Goal: Task Accomplishment & Management: Manage account settings

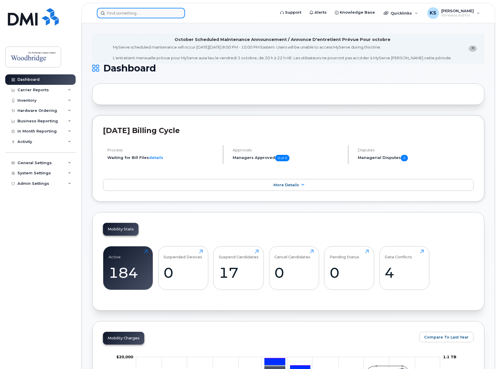
click at [147, 13] on input at bounding box center [141, 13] width 88 height 10
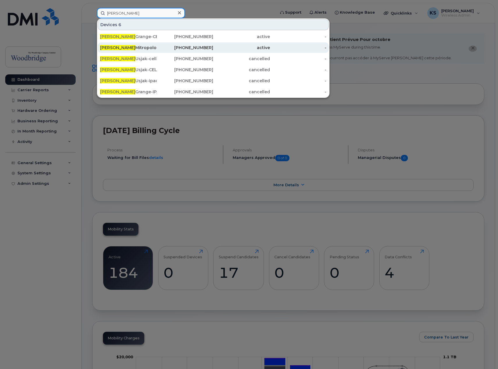
type input "john"
click at [142, 51] on div "John Mitropolous-cell" at bounding box center [128, 47] width 57 height 10
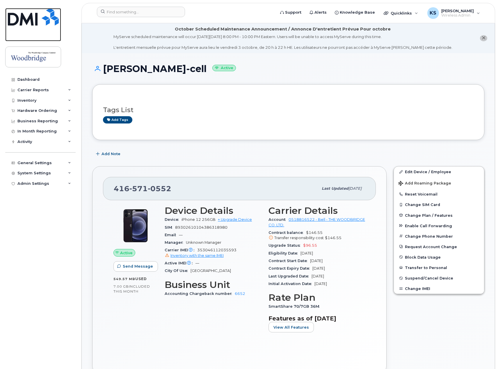
click at [33, 13] on img at bounding box center [33, 16] width 51 height 17
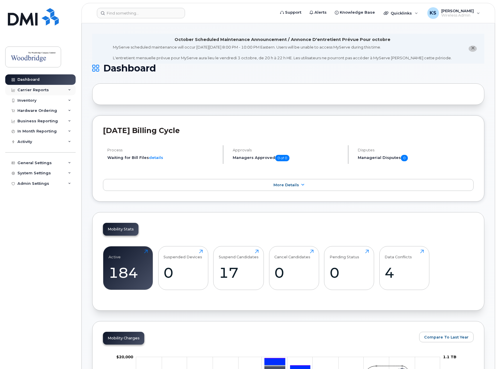
click at [52, 89] on div "Carrier Reports" at bounding box center [40, 90] width 70 height 10
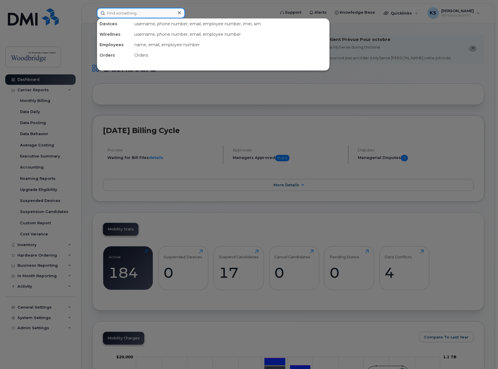
click at [130, 15] on input at bounding box center [141, 13] width 88 height 10
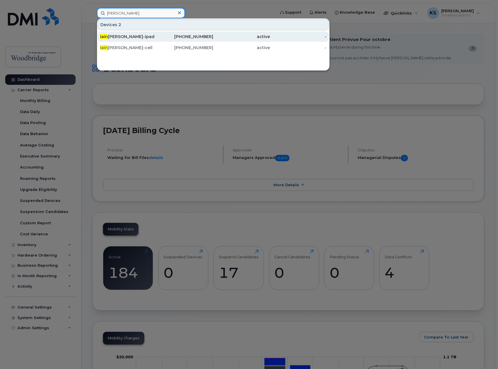
type input "iain"
drag, startPoint x: 121, startPoint y: 37, endPoint x: 116, endPoint y: 38, distance: 5.4
click at [116, 38] on div "Iain Scott-ipad" at bounding box center [128, 37] width 57 height 6
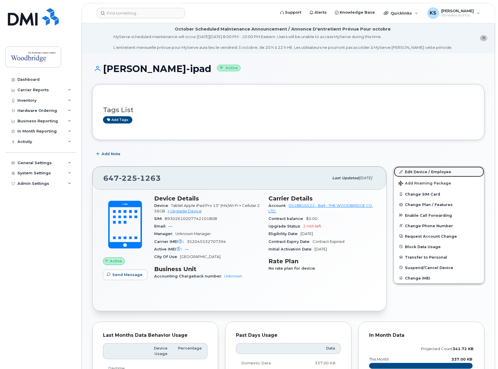
click at [434, 172] on link "Edit Device / Employee" at bounding box center [439, 172] width 90 height 10
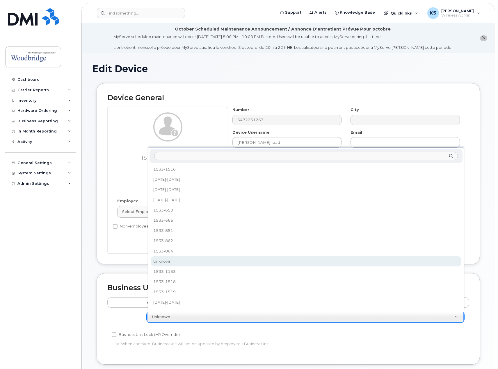
drag, startPoint x: 185, startPoint y: 322, endPoint x: 184, endPoint y: 319, distance: 3.6
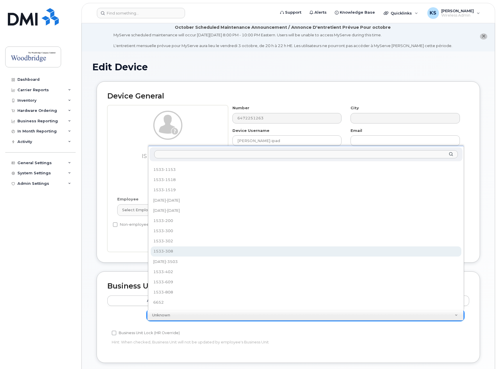
scroll to position [2, 0]
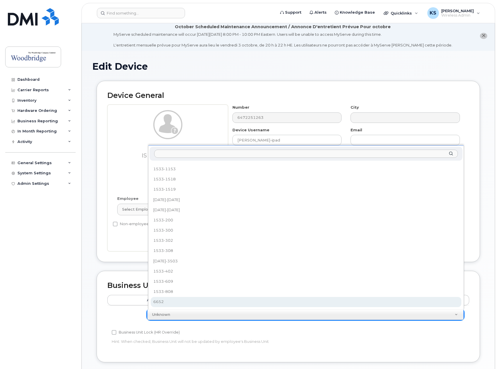
select select "43857"
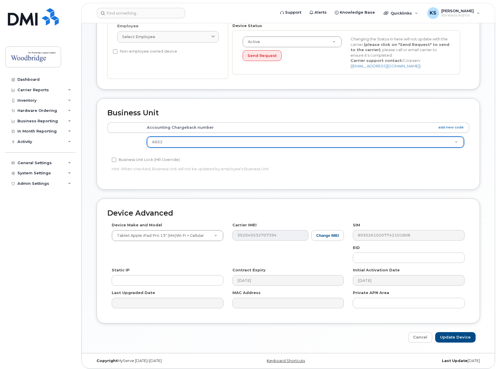
scroll to position [178, 0]
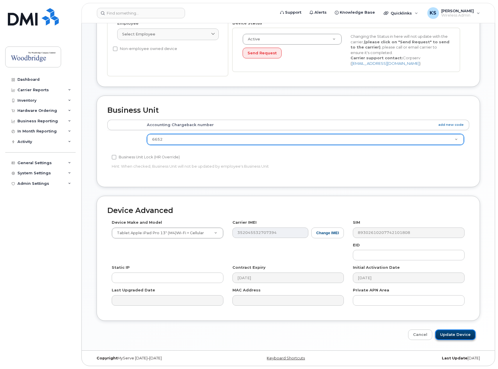
click at [463, 336] on input "Update Device" at bounding box center [455, 335] width 40 height 11
type input "Saving..."
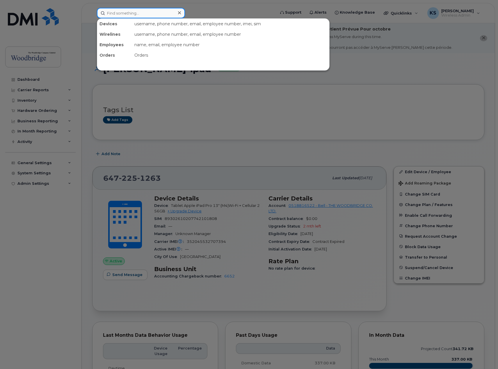
click at [118, 15] on input at bounding box center [141, 13] width 88 height 10
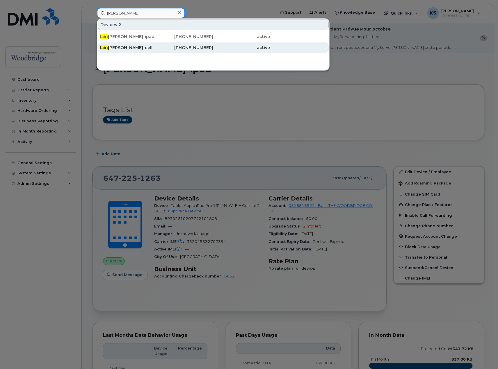
type input "[PERSON_NAME]"
click at [118, 48] on div "Iain Scott-cell" at bounding box center [128, 48] width 57 height 6
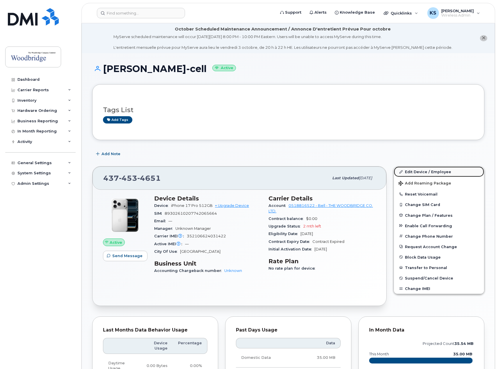
click at [426, 170] on link "Edit Device / Employee" at bounding box center [439, 172] width 90 height 10
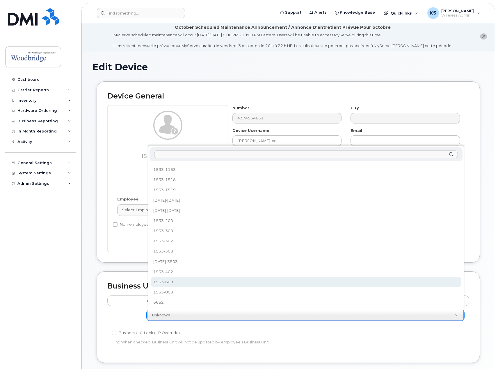
scroll to position [2, 0]
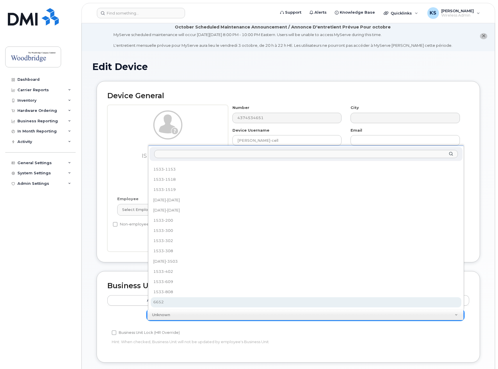
select select "43857"
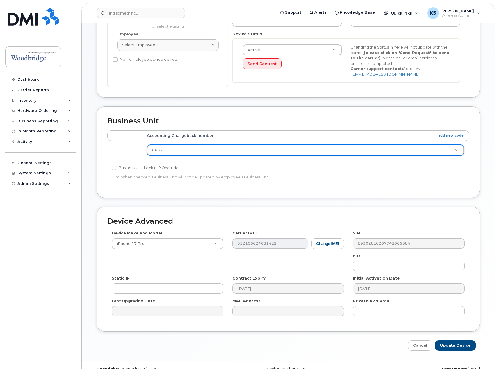
scroll to position [178, 0]
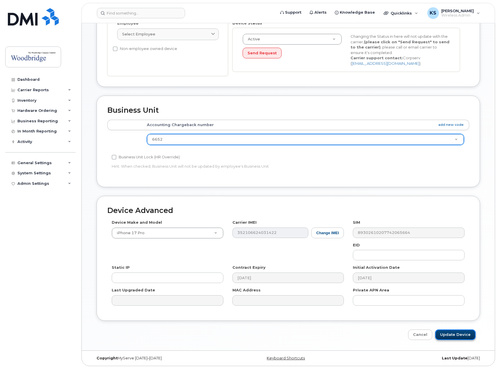
click at [456, 333] on input "Update Device" at bounding box center [455, 335] width 40 height 11
type input "Saving..."
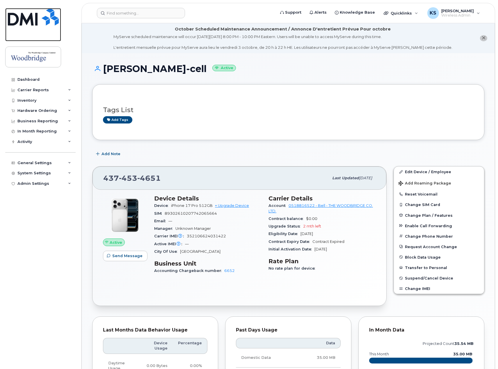
click at [46, 22] on img at bounding box center [33, 16] width 51 height 17
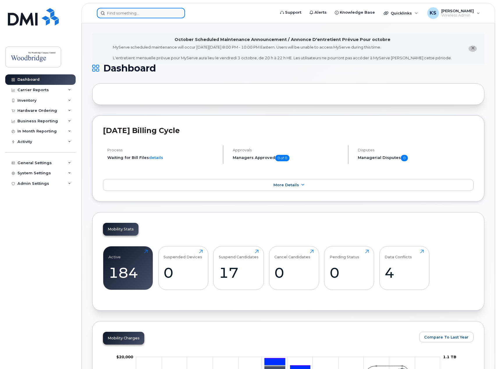
click at [168, 18] on div at bounding box center [184, 13] width 175 height 10
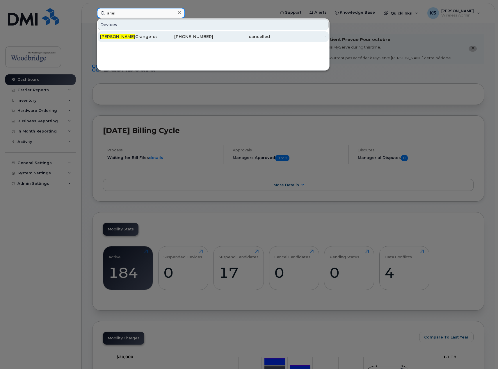
type input "ariel"
click at [134, 36] on div "Ariel Grange-cell" at bounding box center [128, 37] width 57 height 6
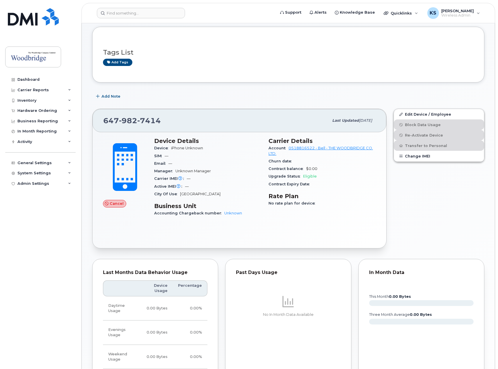
scroll to position [58, 0]
drag, startPoint x: 372, startPoint y: 121, endPoint x: 346, endPoint y: 121, distance: 26.5
click at [346, 121] on div "Last updated Feb 16, 2021" at bounding box center [352, 120] width 47 height 12
click at [371, 123] on span "Last updated Feb 16, 2021" at bounding box center [352, 120] width 40 height 5
drag, startPoint x: 372, startPoint y: 120, endPoint x: 318, endPoint y: 120, distance: 54.7
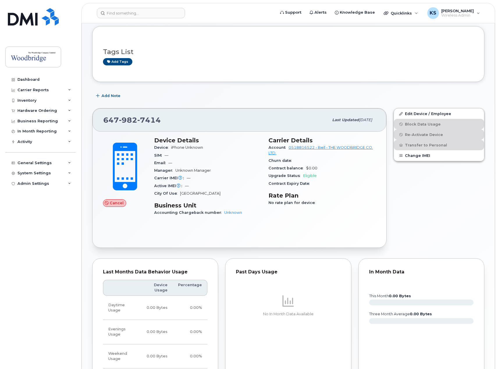
click at [329, 120] on div "Last updated Feb 16, 2021" at bounding box center [352, 120] width 47 height 12
click at [332, 120] on span "Last updated" at bounding box center [345, 120] width 27 height 4
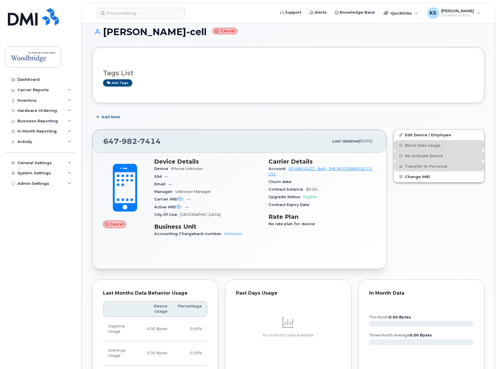
scroll to position [0, 0]
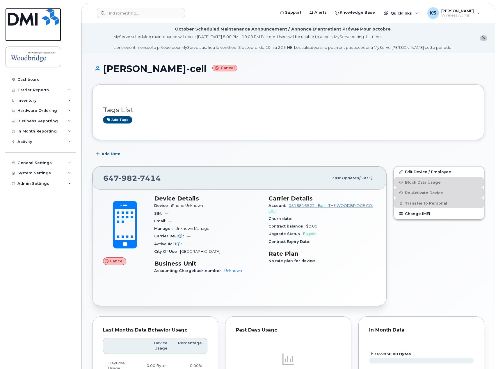
click at [29, 17] on img at bounding box center [33, 16] width 51 height 17
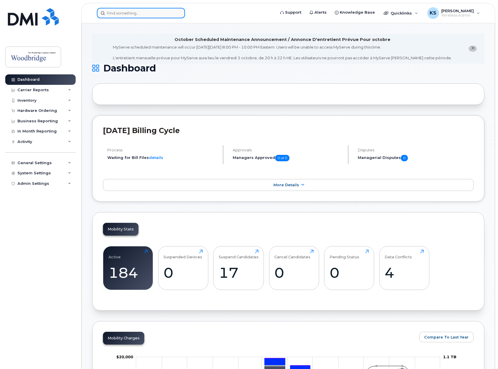
click at [123, 15] on input at bounding box center [141, 13] width 88 height 10
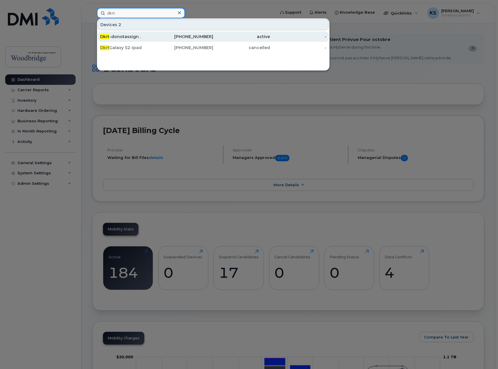
type input "dkrt"
click at [124, 35] on div "Dkrt -donotassign ." at bounding box center [128, 37] width 57 height 6
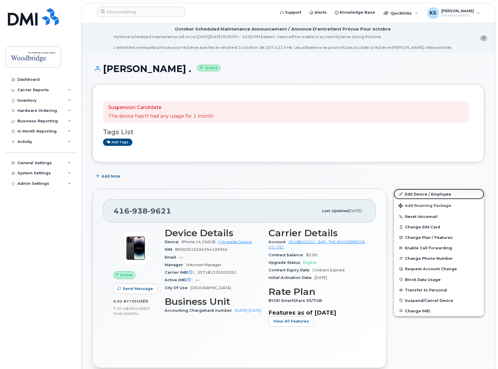
click at [415, 192] on link "Edit Device / Employee" at bounding box center [439, 194] width 90 height 10
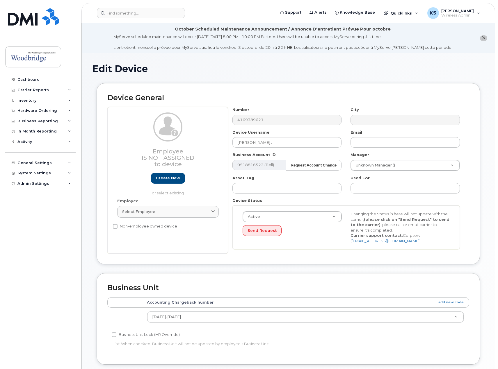
select select "43859"
drag, startPoint x: 249, startPoint y: 143, endPoint x: 310, endPoint y: 145, distance: 61.1
click at [310, 145] on input "[PERSON_NAME] ." at bounding box center [286, 142] width 109 height 10
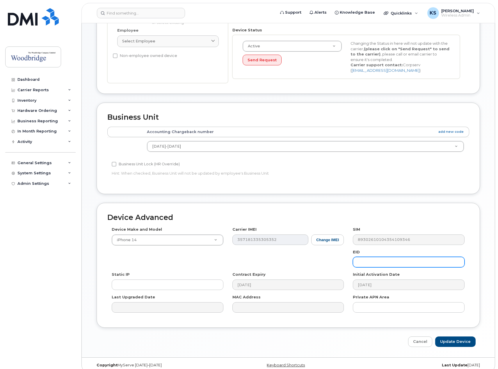
scroll to position [178, 0]
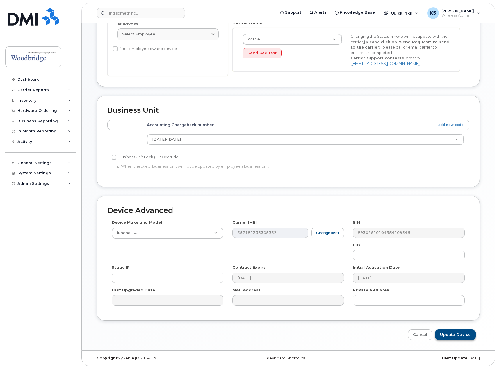
type input "Dkrt-Spare"
click at [459, 335] on input "Update Device" at bounding box center [455, 335] width 40 height 11
type input "Saving..."
